Goal: Information Seeking & Learning: Learn about a topic

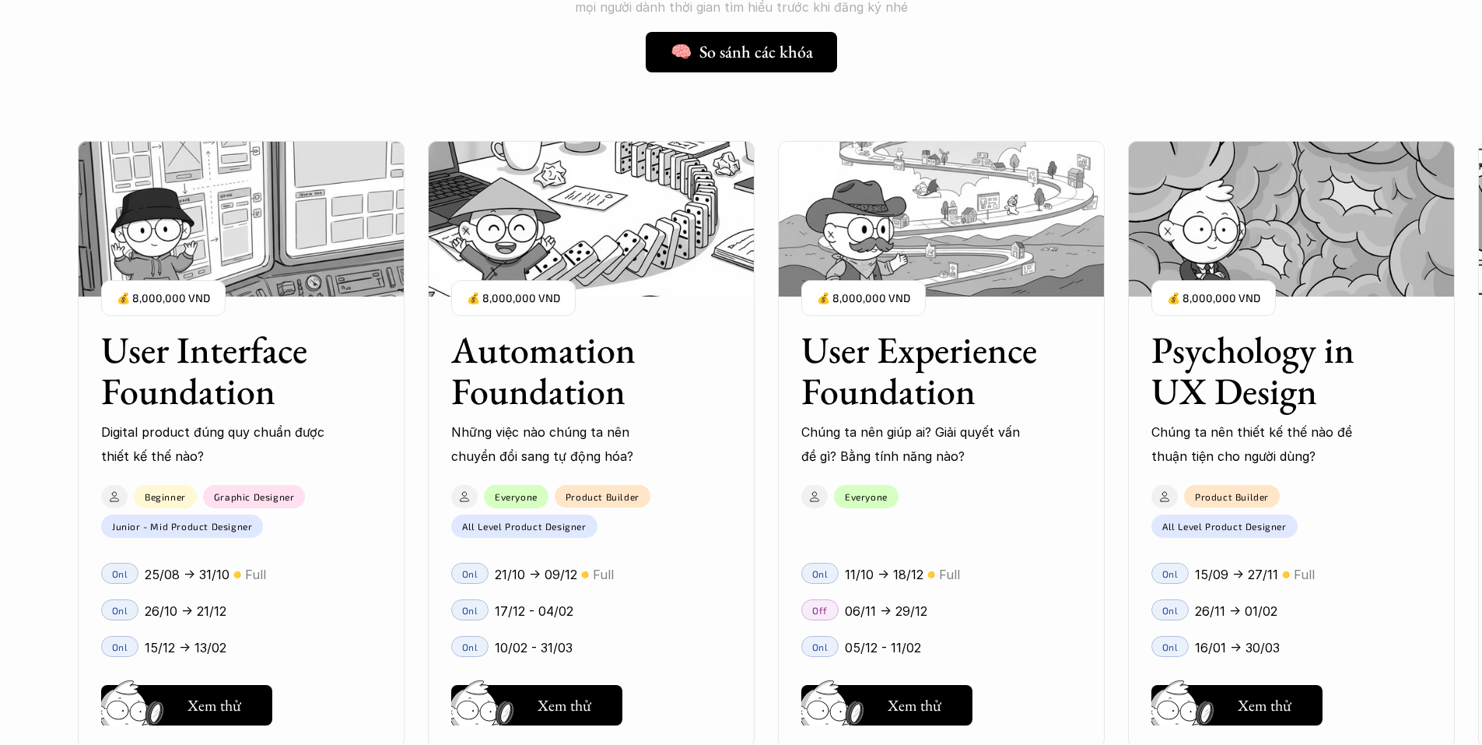
scroll to position [1335, 0]
click at [771, 514] on div "User Interface Foundation Digital product đúng quy chuẩn được thiết kế thế nào?…" at bounding box center [942, 444] width 1728 height 745
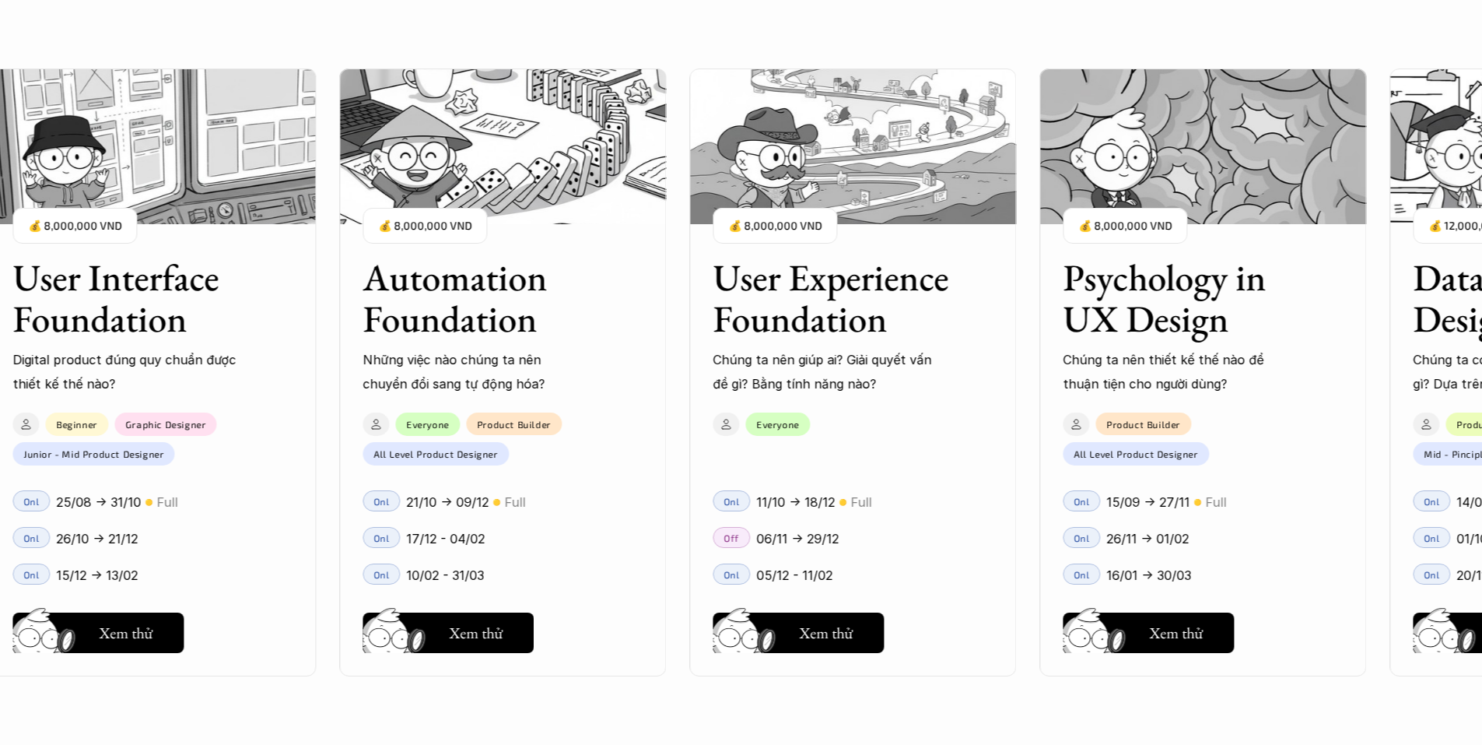
scroll to position [1545, 0]
drag, startPoint x: 672, startPoint y: 537, endPoint x: 671, endPoint y: 598, distance: 61.5
click at [671, 598] on div "User Interface Foundation Digital product đúng quy chuẩn được thiết kế thế nào?…" at bounding box center [854, 372] width 1728 height 745
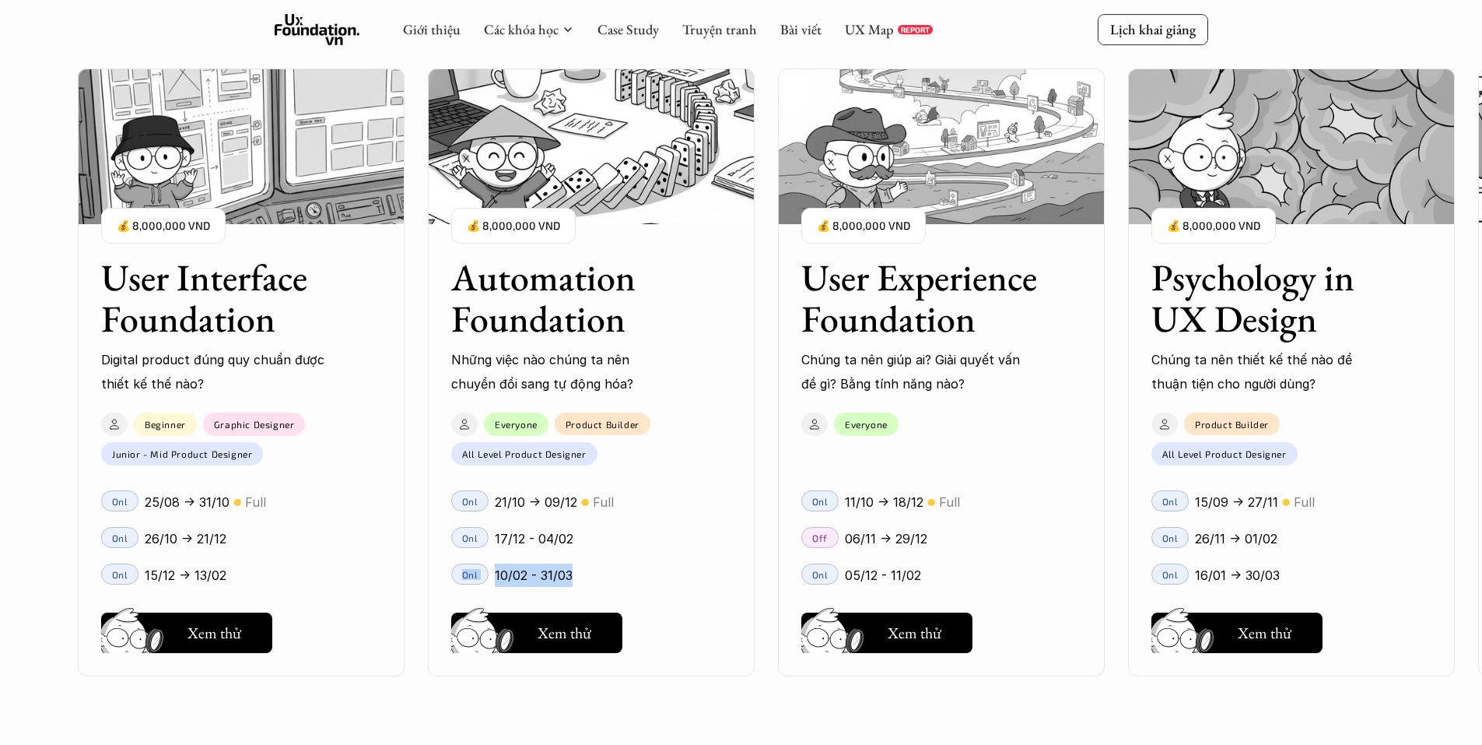
scroll to position [1422, 0]
click at [760, 566] on div "User Interface Foundation Digital product đúng quy chuẩn được thiết kế thế nào?…" at bounding box center [941, 372] width 1728 height 745
click at [648, 535] on div "17/12 - 04/02" at bounding box center [612, 538] width 237 height 23
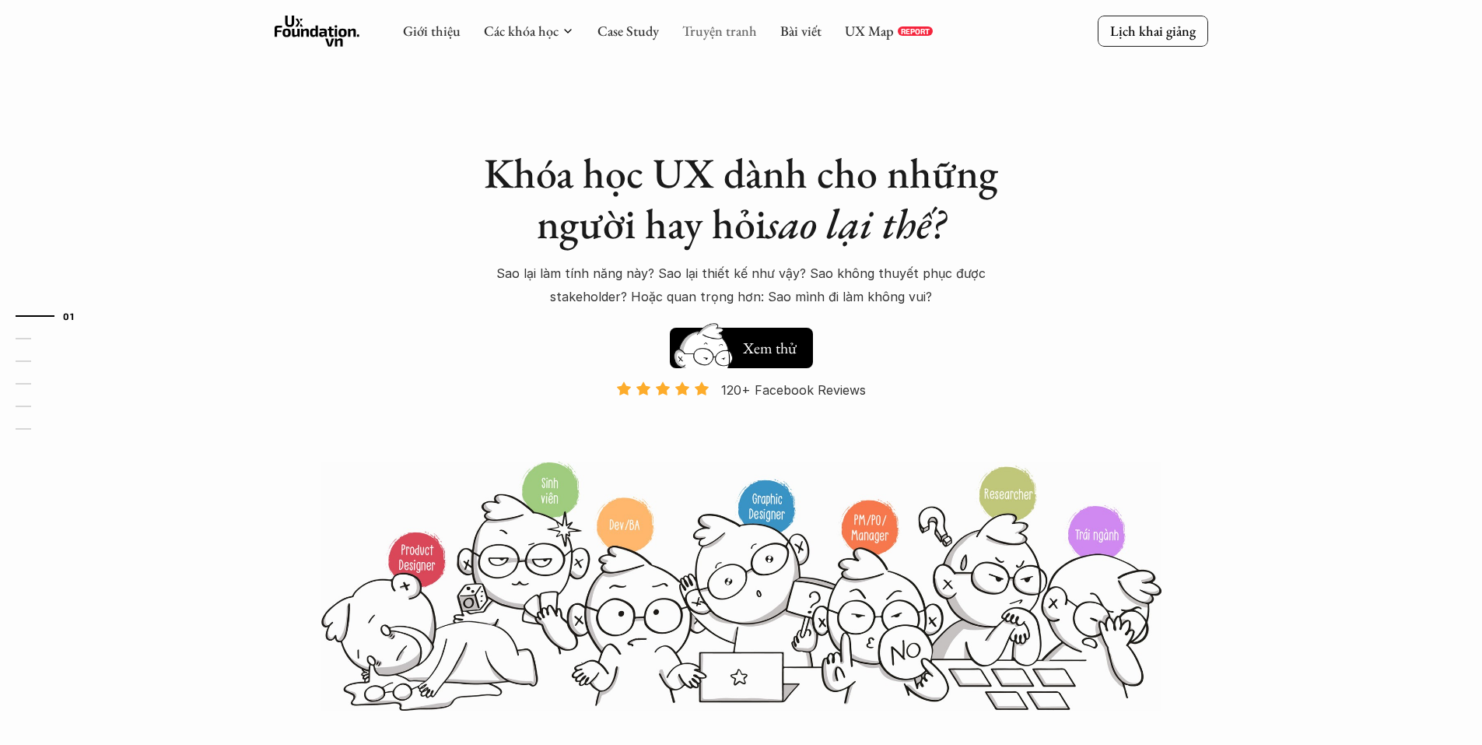
scroll to position [1, 0]
click at [793, 33] on link "Bài viết" at bounding box center [801, 31] width 41 height 18
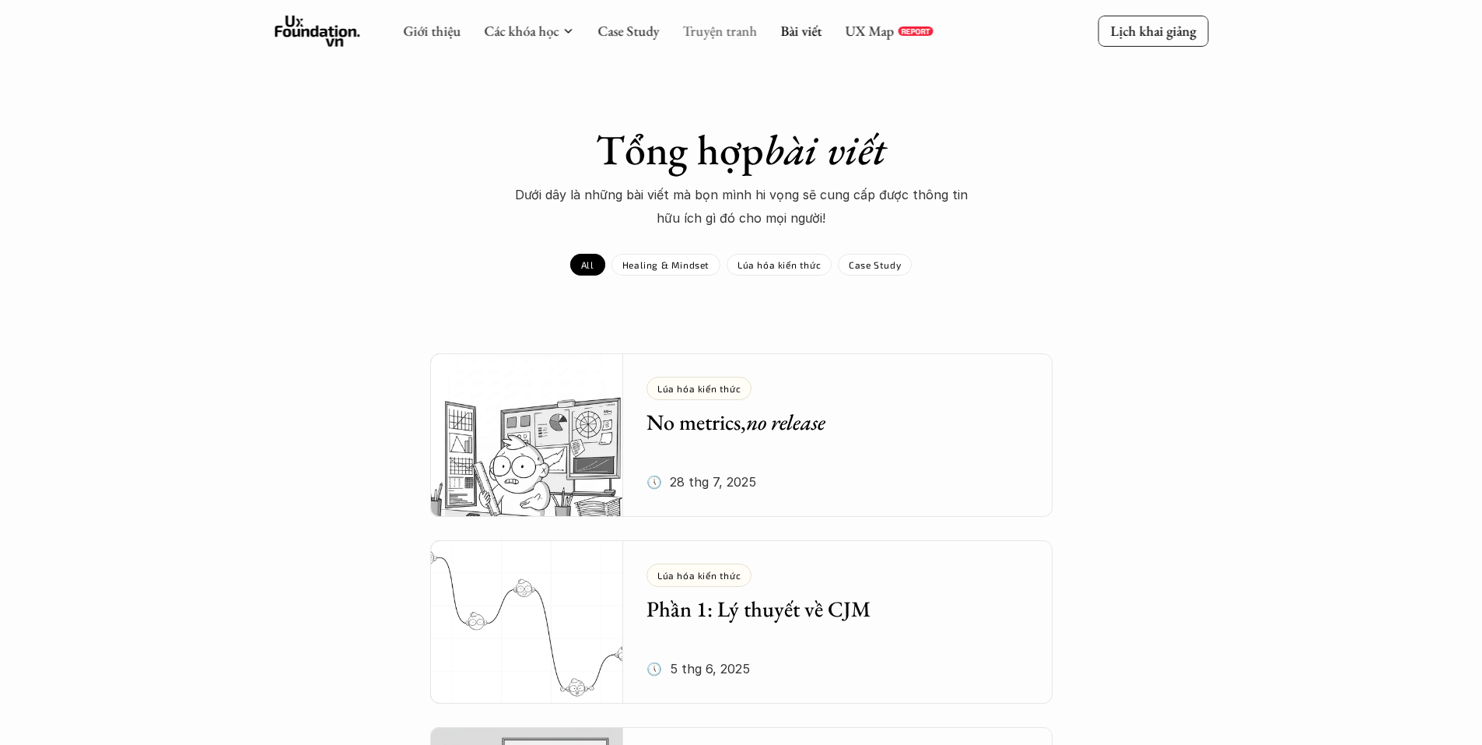
click at [714, 30] on link "Truyện tranh" at bounding box center [719, 31] width 75 height 18
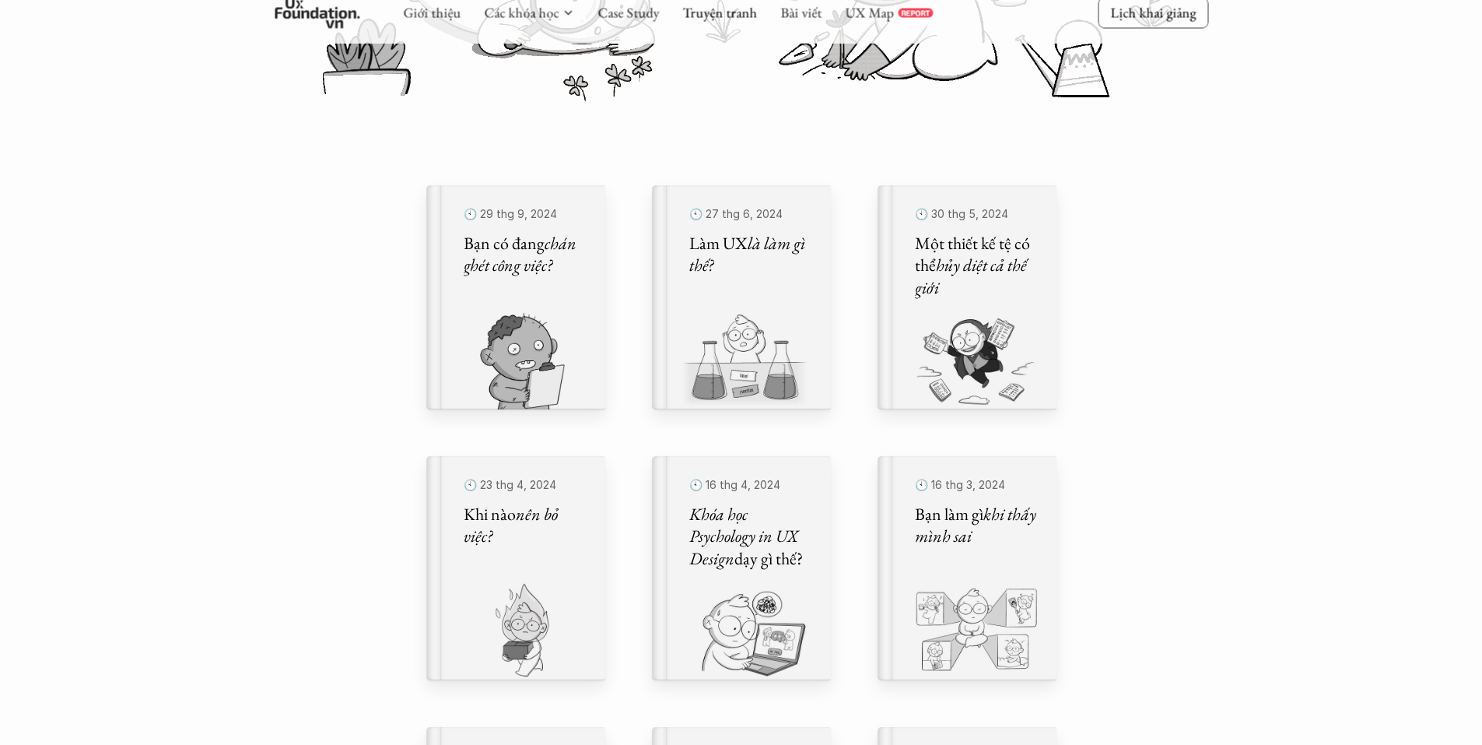
scroll to position [395, 0]
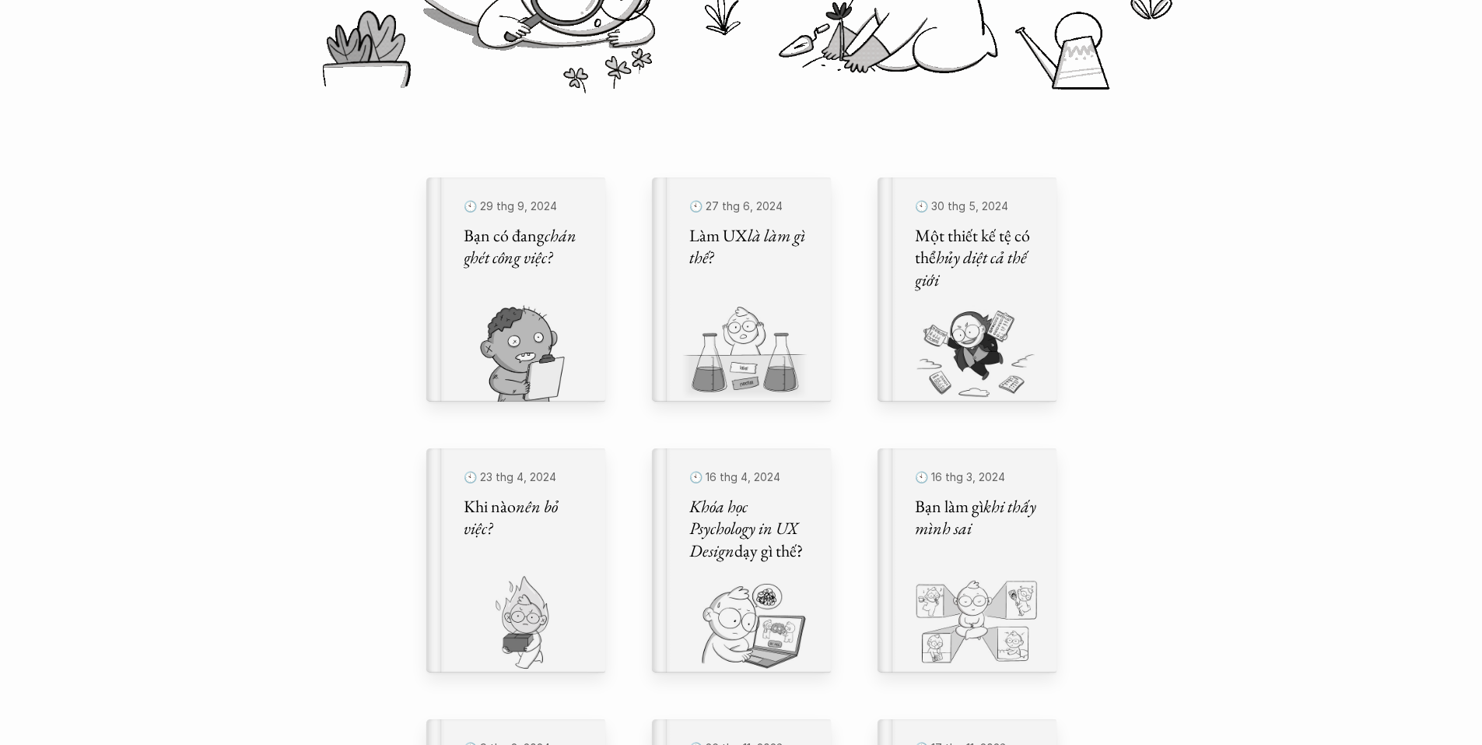
click at [640, 321] on div "🕙 [DATE] Bạn có đang chán ghét công việc? 🕙 [DATE] Làm UX là làm gì thế? 🕙 [DAT…" at bounding box center [741, 695] width 661 height 1161
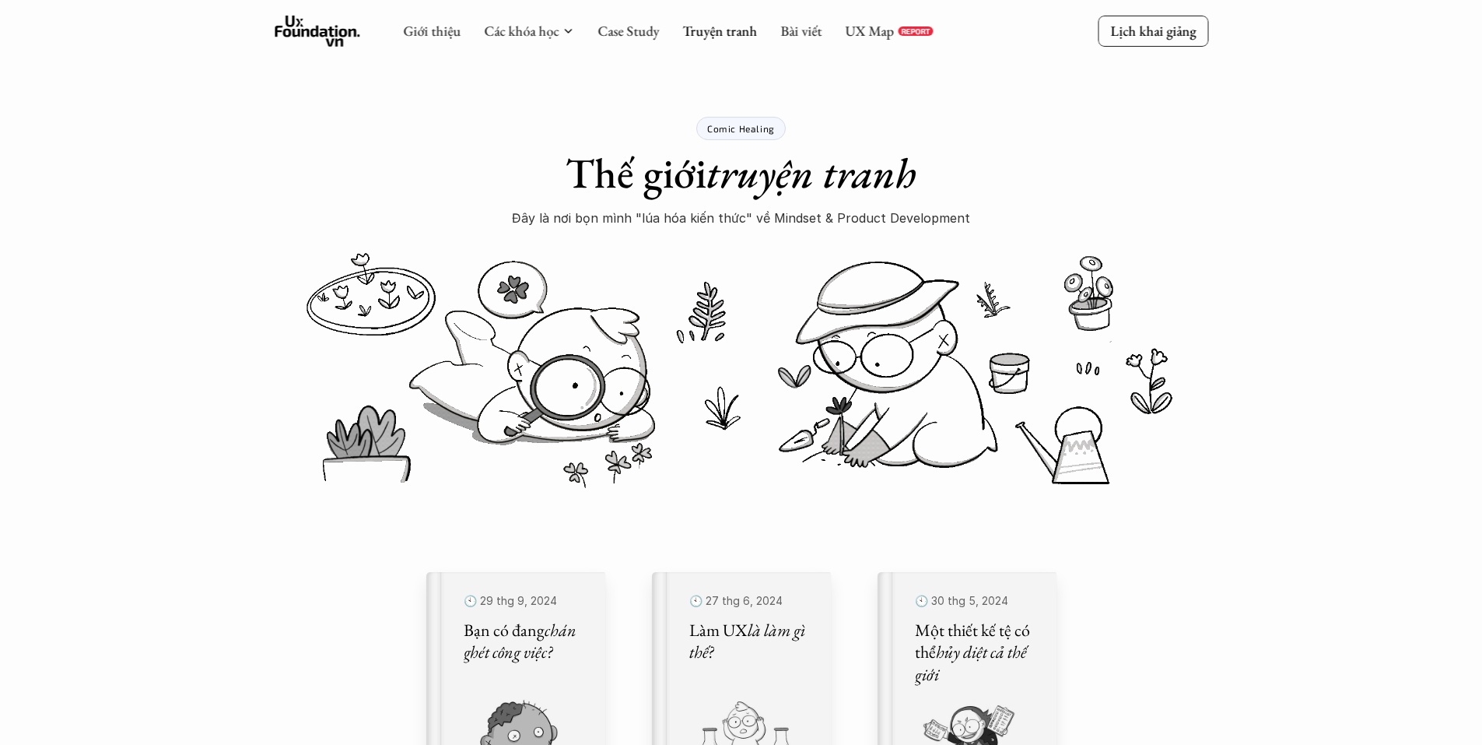
scroll to position [1, 0]
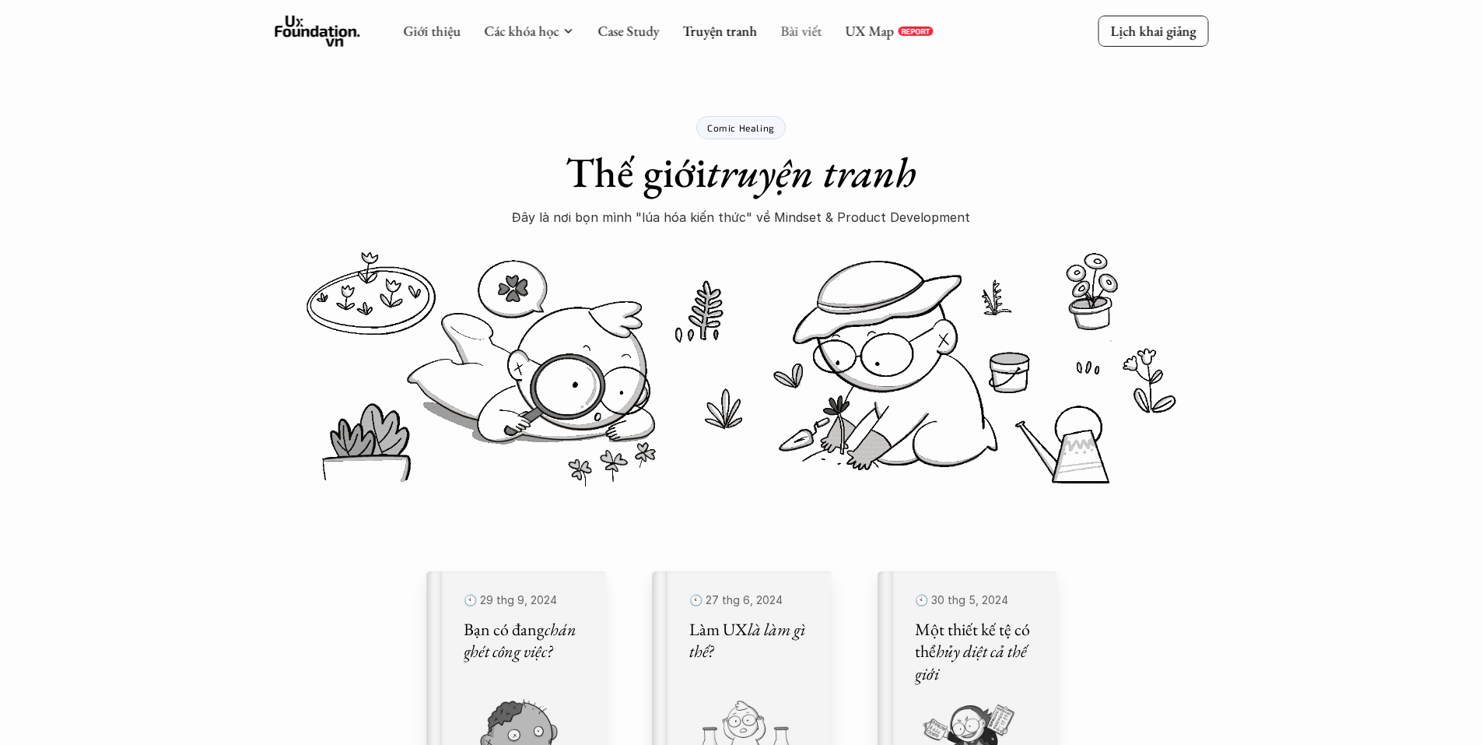
click at [804, 29] on link "Bài viết" at bounding box center [801, 31] width 41 height 18
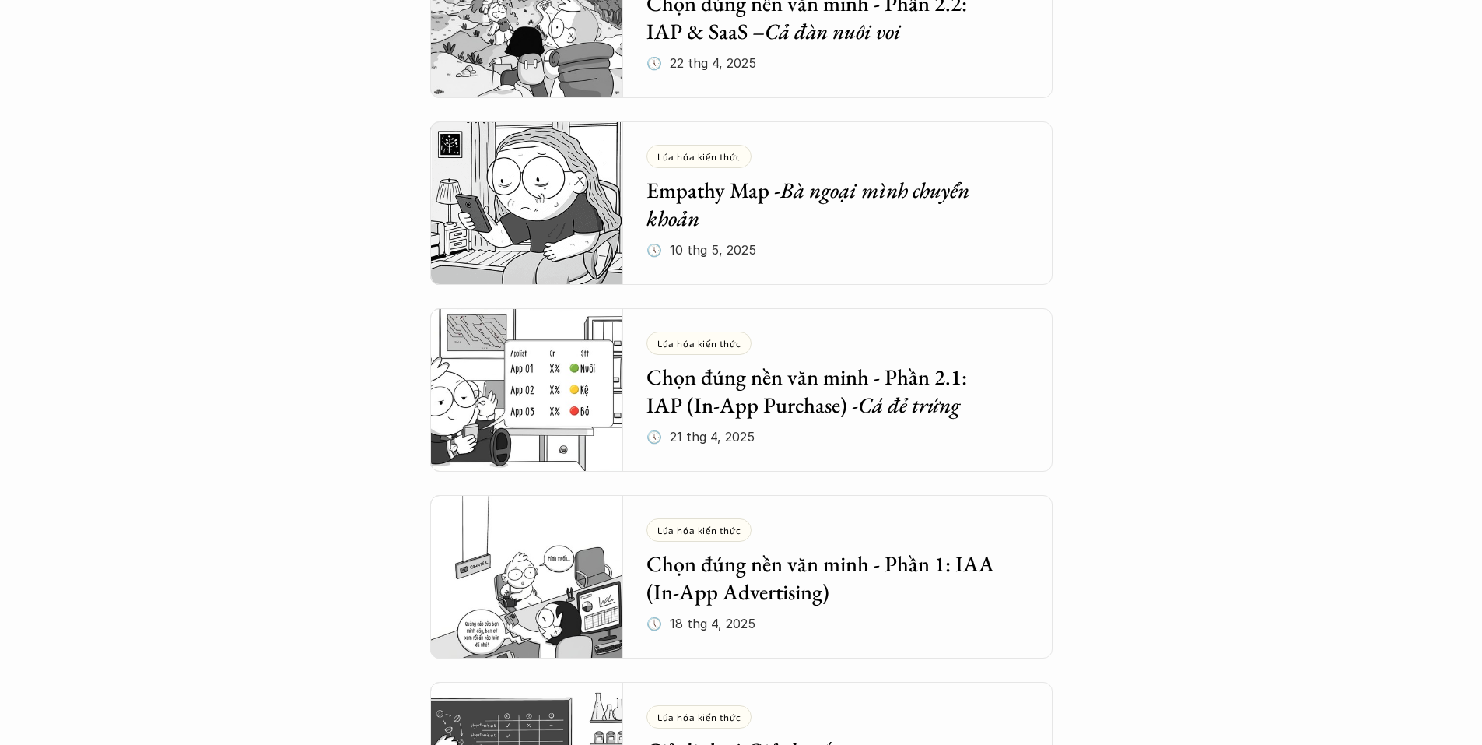
scroll to position [1165, 0]
